Goal: Task Accomplishment & Management: Manage account settings

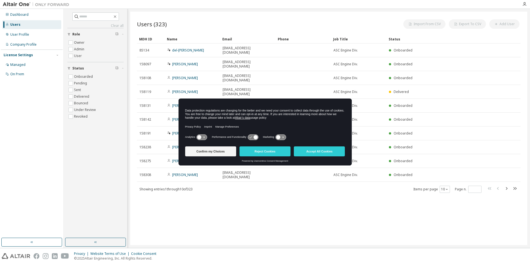
click at [205, 151] on button "Confirm my Choices" at bounding box center [210, 152] width 51 height 10
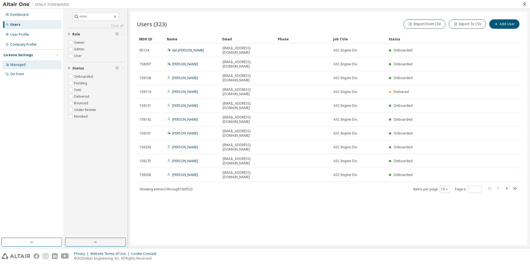
click at [20, 67] on div "Managed" at bounding box center [31, 64] width 59 height 9
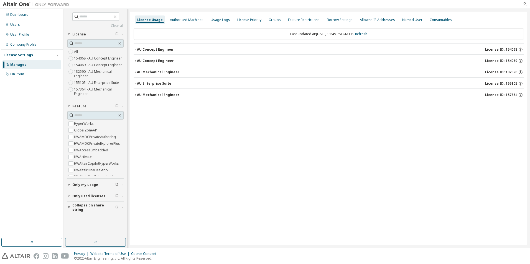
click at [135, 82] on icon "button" at bounding box center [135, 83] width 3 height 3
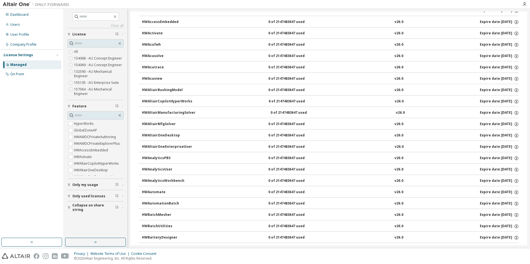
scroll to position [166, 0]
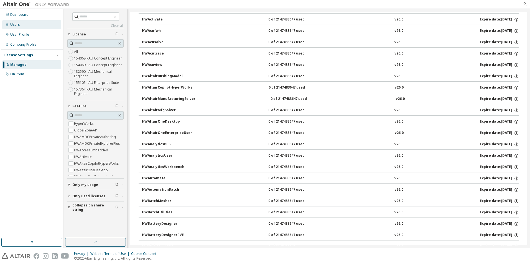
click at [17, 22] on div "Users" at bounding box center [15, 24] width 10 height 4
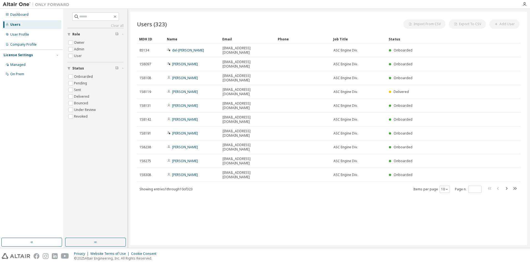
click at [208, 17] on div "Users (323) Import From CSV Export To CSV Add User Clear Load Save Save As Fiel…" at bounding box center [328, 129] width 397 height 234
drag, startPoint x: 235, startPoint y: 182, endPoint x: 240, endPoint y: 179, distance: 5.4
click at [235, 181] on div "Users (323) Import From CSV Export To CSV Add User Clear Load Save Save As Fiel…" at bounding box center [328, 129] width 397 height 234
click at [22, 65] on div "Managed" at bounding box center [17, 65] width 15 height 4
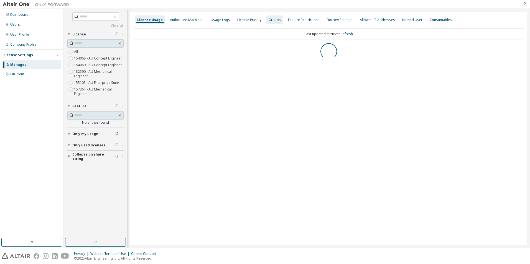
click at [271, 20] on div "Groups" at bounding box center [275, 20] width 12 height 4
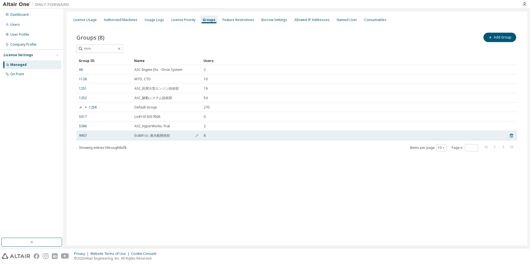
click at [155, 136] on span "Es&M co. 液水船開発部" at bounding box center [151, 136] width 35 height 4
click at [84, 137] on link "9907" at bounding box center [83, 136] width 8 height 4
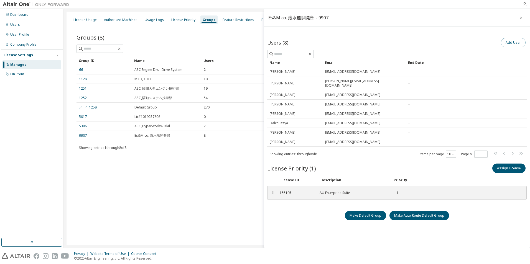
click at [516, 39] on button "Add User" at bounding box center [513, 42] width 25 height 9
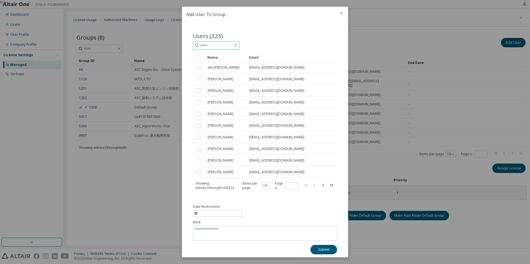
click at [209, 44] on input "text" at bounding box center [216, 46] width 33 height 6
type input "****"
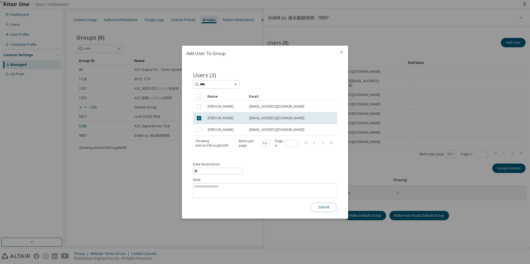
click at [322, 209] on button "Submit" at bounding box center [323, 207] width 27 height 9
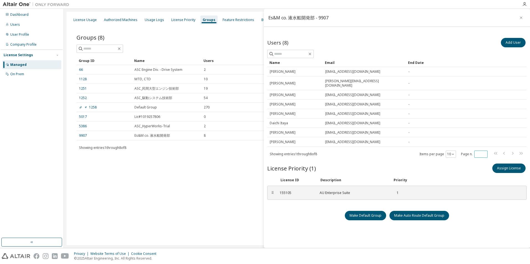
click at [478, 152] on input "*" at bounding box center [481, 154] width 11 height 4
click at [486, 152] on input "*" at bounding box center [481, 154] width 11 height 4
click at [485, 152] on input "**" at bounding box center [481, 154] width 11 height 4
click at [484, 151] on span "*" at bounding box center [480, 154] width 13 height 7
click at [484, 152] on input "*" at bounding box center [481, 154] width 11 height 4
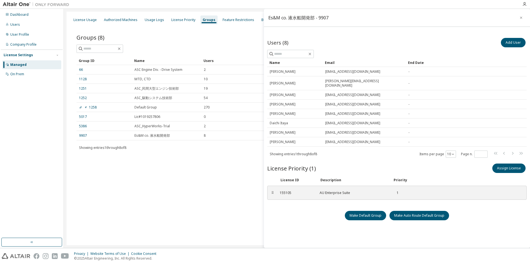
type input "*"
click at [470, 163] on div "Assign License" at bounding box center [462, 169] width 130 height 12
click at [427, 165] on div "Assign License" at bounding box center [462, 169] width 130 height 12
click at [454, 153] on icon "button" at bounding box center [452, 154] width 3 height 3
click at [454, 164] on div "20" at bounding box center [468, 164] width 44 height 7
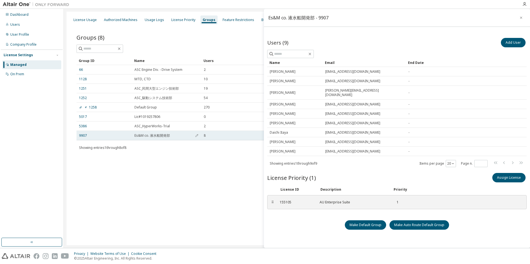
click at [152, 135] on span "Es&M co. 液水船開発部" at bounding box center [151, 136] width 35 height 4
click at [82, 137] on link "9907" at bounding box center [83, 136] width 8 height 4
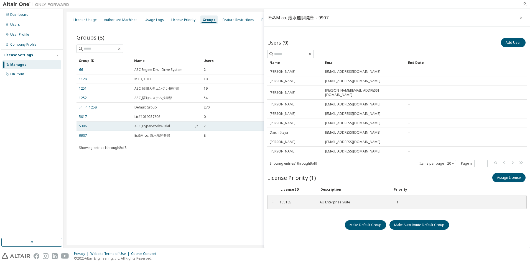
click at [83, 129] on td "5386" at bounding box center [104, 126] width 55 height 9
click at [81, 127] on link "5386" at bounding box center [83, 126] width 8 height 4
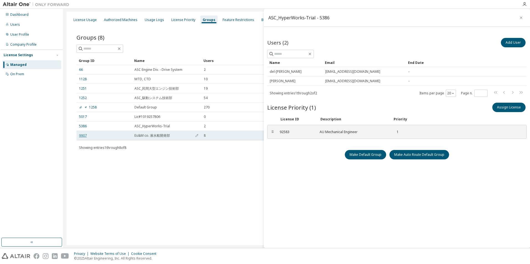
click at [80, 135] on link "9907" at bounding box center [83, 136] width 8 height 4
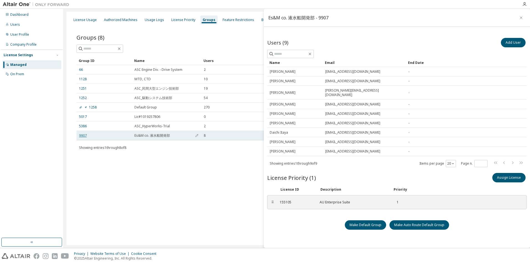
click at [85, 136] on link "9907" at bounding box center [83, 136] width 8 height 4
click at [165, 136] on span "Es&M co. 液水船開発部" at bounding box center [151, 136] width 35 height 4
click at [522, 17] on icon "button" at bounding box center [521, 18] width 4 height 4
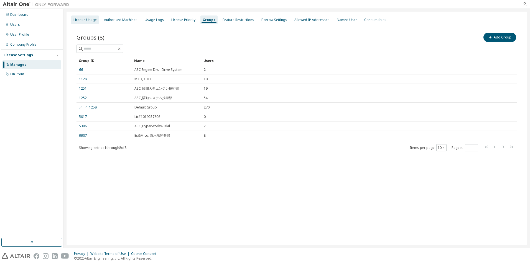
click at [87, 21] on div "License Usage" at bounding box center [84, 20] width 23 height 4
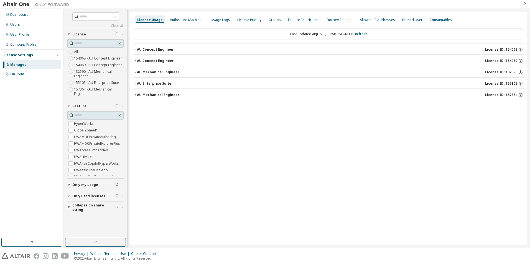
click at [149, 84] on div "AU Enterprise Suite" at bounding box center [154, 83] width 34 height 4
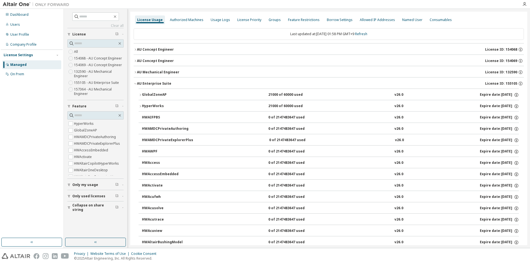
click at [137, 83] on div "AU Enterprise Suite" at bounding box center [154, 83] width 34 height 4
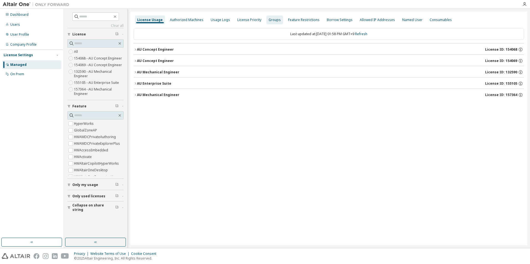
click at [271, 21] on div "Groups" at bounding box center [275, 20] width 12 height 4
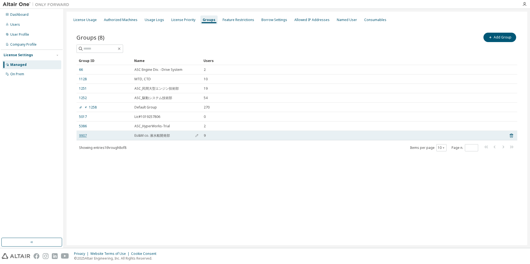
click at [85, 134] on link "9907" at bounding box center [83, 136] width 8 height 4
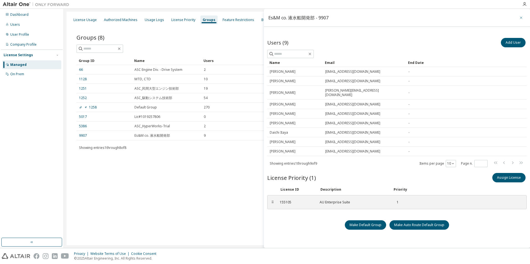
click at [520, 17] on icon "button" at bounding box center [521, 18] width 4 height 4
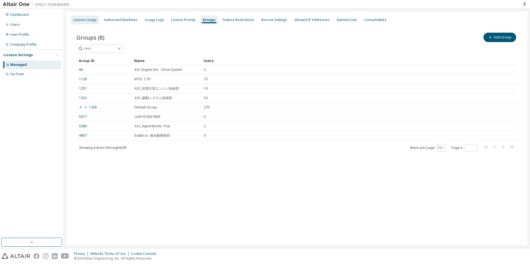
click at [93, 19] on div "License Usage" at bounding box center [84, 20] width 23 height 4
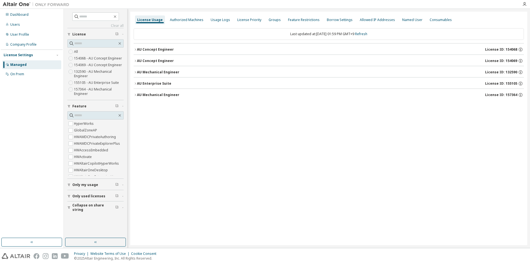
click at [164, 81] on div "AU Enterprise Suite" at bounding box center [154, 83] width 34 height 4
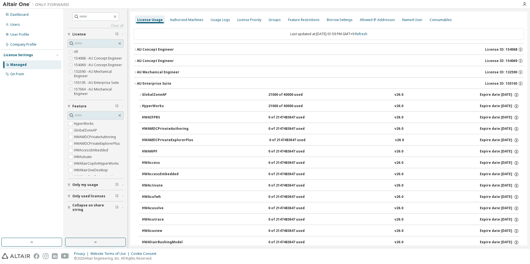
click at [140, 106] on icon "button" at bounding box center [140, 106] width 3 height 3
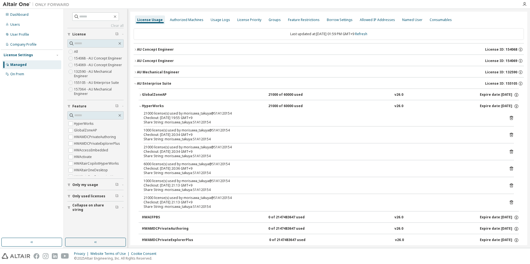
click at [140, 106] on icon "button" at bounding box center [140, 106] width 3 height 3
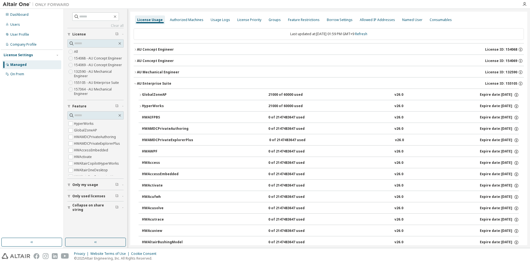
click at [140, 106] on icon "button" at bounding box center [140, 106] width 1 height 2
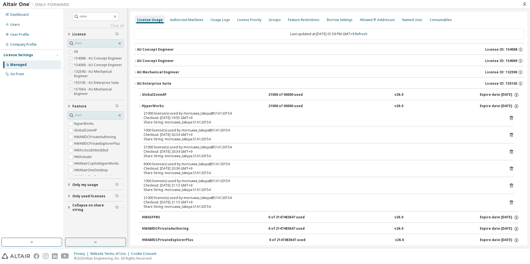
click at [141, 105] on button "HyperWorks 21000 of 60000 used v26.0 Expire date: [DATE]" at bounding box center [329, 106] width 380 height 12
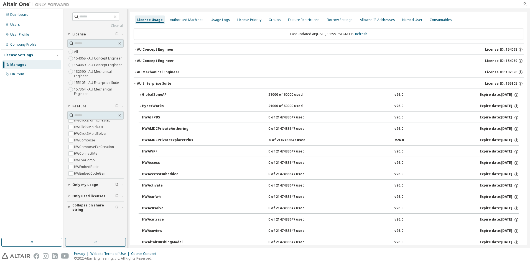
click at [136, 83] on icon "button" at bounding box center [135, 83] width 3 height 3
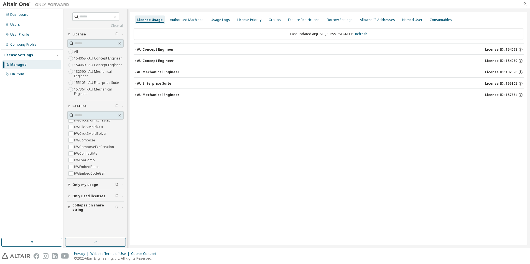
click at [135, 72] on icon "button" at bounding box center [135, 72] width 3 height 3
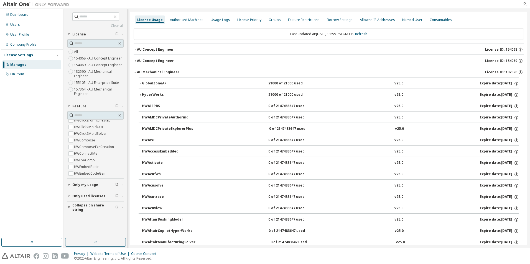
click at [134, 71] on icon "button" at bounding box center [135, 72] width 3 height 3
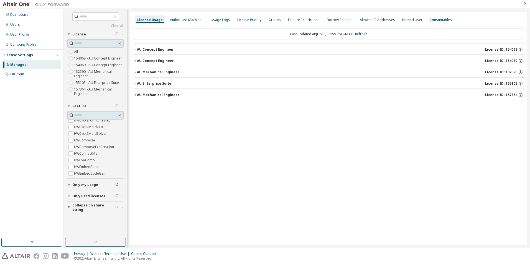
click at [134, 61] on icon "button" at bounding box center [135, 60] width 3 height 3
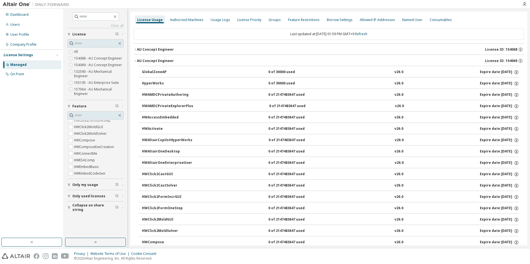
click at [134, 61] on icon "button" at bounding box center [135, 60] width 3 height 3
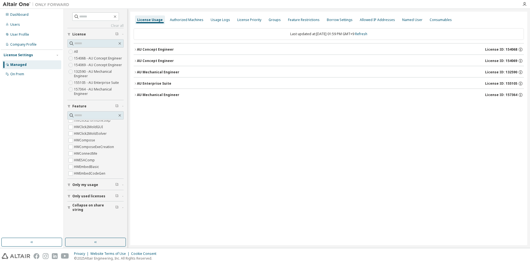
click at [134, 51] on icon "button" at bounding box center [135, 49] width 3 height 3
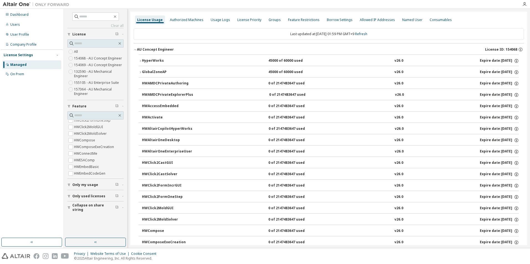
click at [135, 49] on icon "button" at bounding box center [135, 49] width 3 height 3
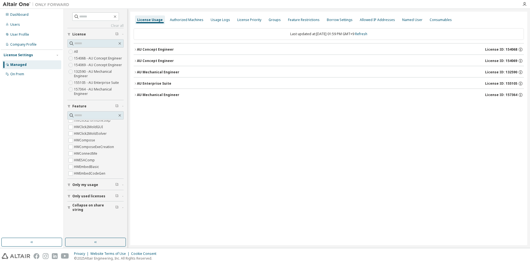
click at [136, 95] on icon "button" at bounding box center [135, 94] width 3 height 3
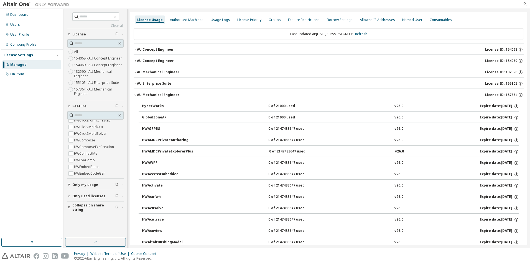
click at [135, 95] on icon "button" at bounding box center [135, 94] width 3 height 3
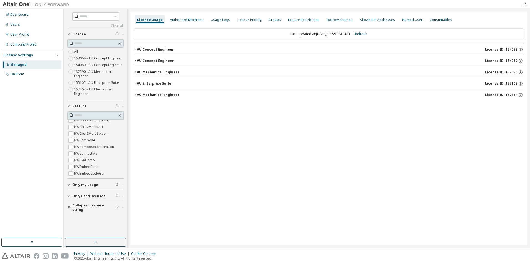
click at [133, 83] on div "License Usage Authorized Machines Usage Logs License Priority Groups Feature Re…" at bounding box center [328, 129] width 397 height 234
click at [134, 83] on icon "button" at bounding box center [135, 83] width 3 height 3
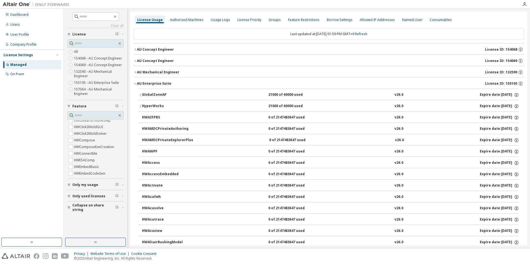
click at [135, 84] on icon "button" at bounding box center [135, 83] width 2 height 1
